Goal: Task Accomplishment & Management: Manage account settings

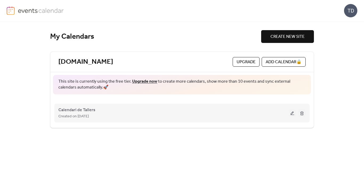
click at [211, 112] on div "Calendari de Tallers Created on [DATE]" at bounding box center [173, 113] width 230 height 13
click at [244, 114] on div "Created on [DATE]" at bounding box center [173, 116] width 230 height 6
click at [292, 115] on button at bounding box center [291, 113] width 7 height 8
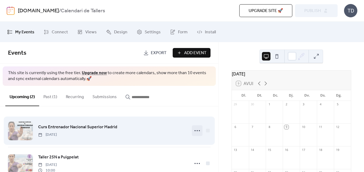
click at [195, 132] on icon at bounding box center [197, 130] width 9 height 9
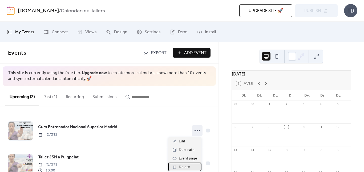
click at [187, 164] on span "Delete" at bounding box center [184, 167] width 11 height 6
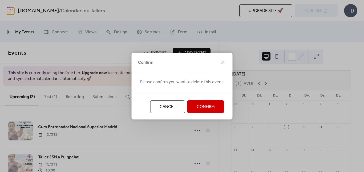
click at [203, 108] on span "Confirm" at bounding box center [206, 107] width 18 height 6
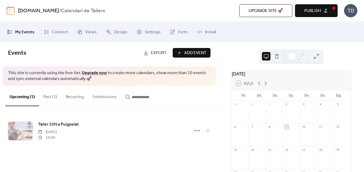
click at [331, 7] on button "Publish" at bounding box center [316, 10] width 43 height 13
